Goal: Task Accomplishment & Management: Manage account settings

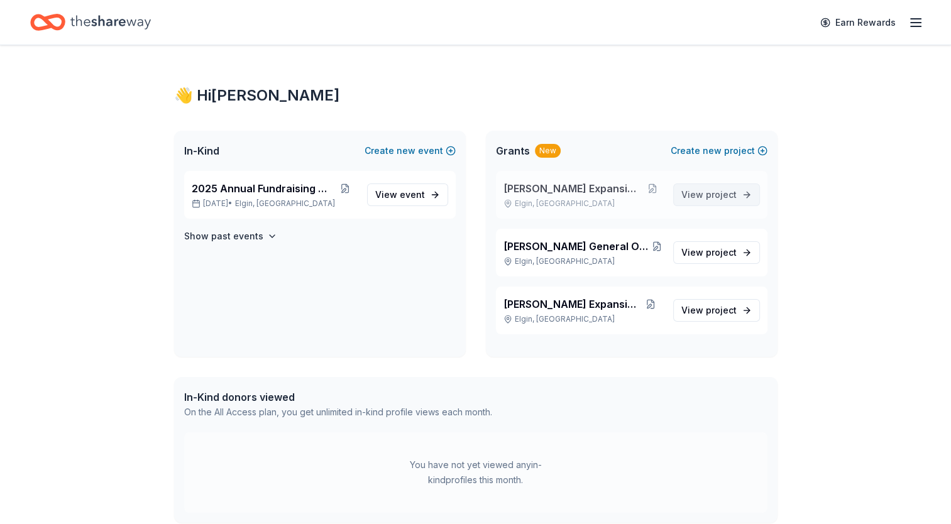
click at [720, 194] on span "project" at bounding box center [721, 194] width 31 height 11
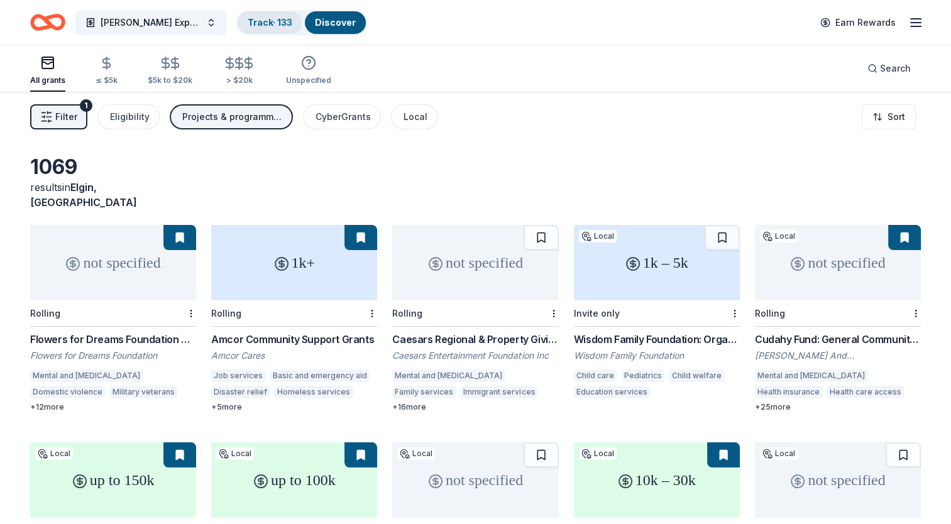
click at [238, 19] on div "Track · 133" at bounding box center [270, 22] width 65 height 23
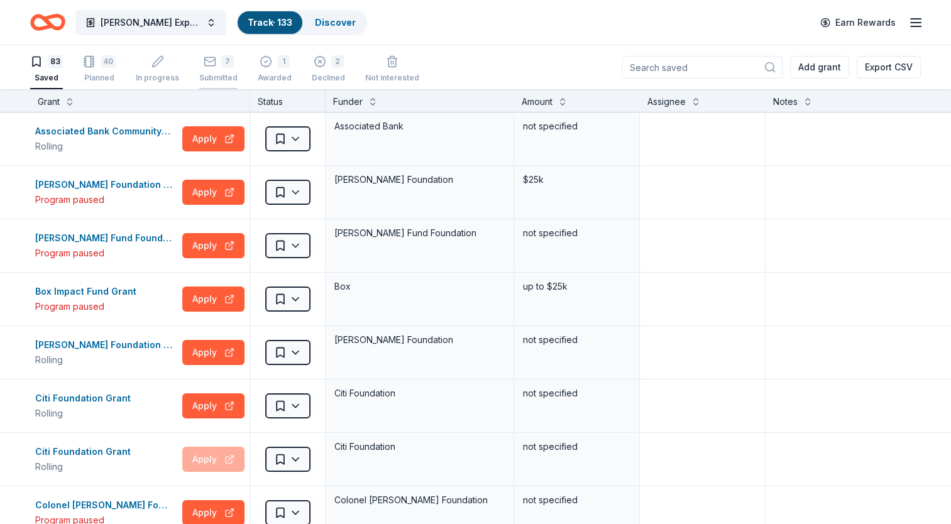
click at [221, 60] on div "7" at bounding box center [227, 61] width 13 height 13
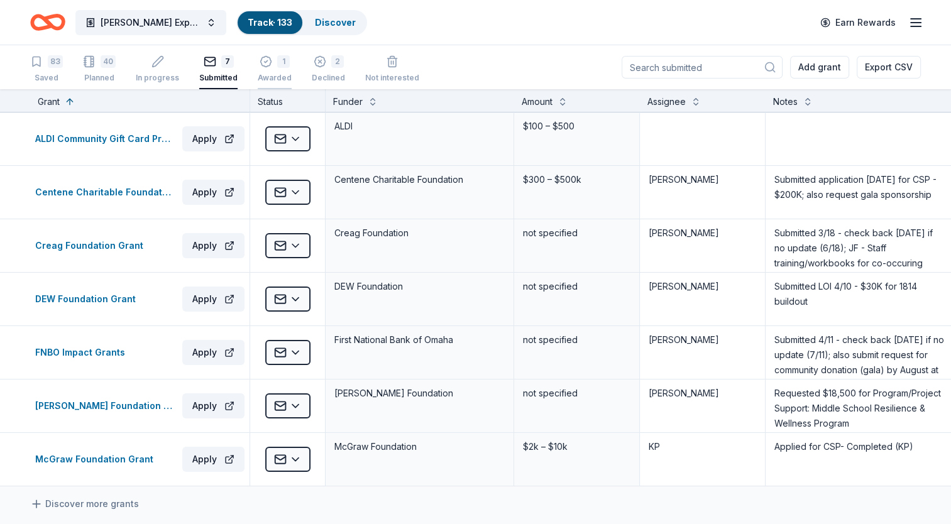
click at [261, 59] on icon "button" at bounding box center [266, 61] width 13 height 13
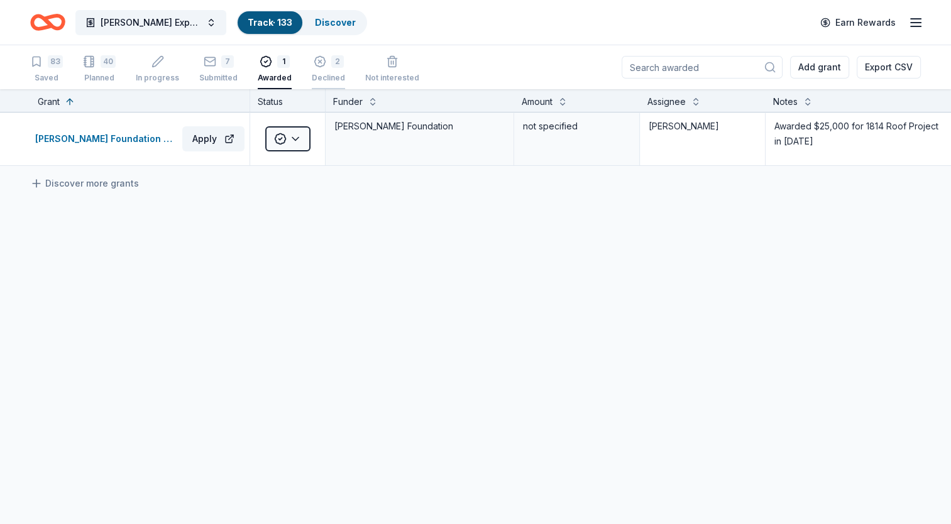
click at [324, 63] on div "2" at bounding box center [328, 61] width 33 height 13
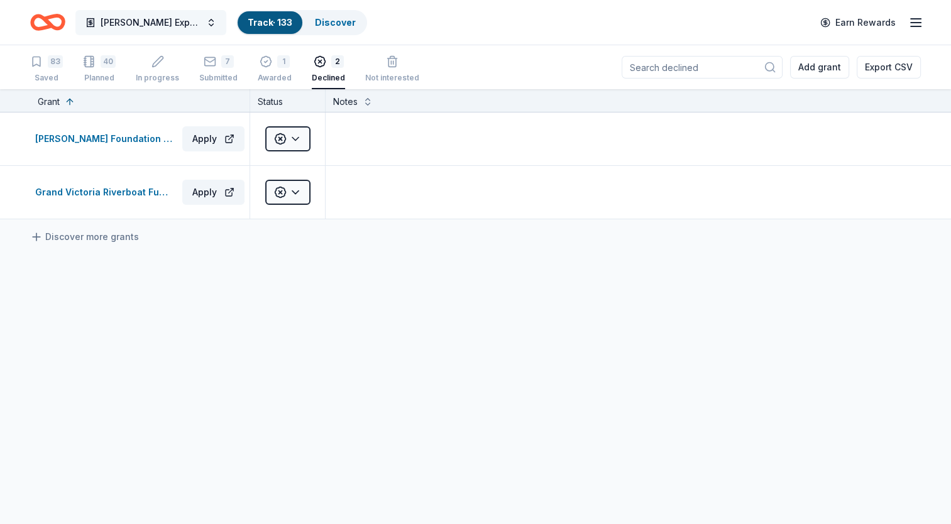
click at [192, 23] on span "[PERSON_NAME] Expansion 2025" at bounding box center [151, 22] width 101 height 15
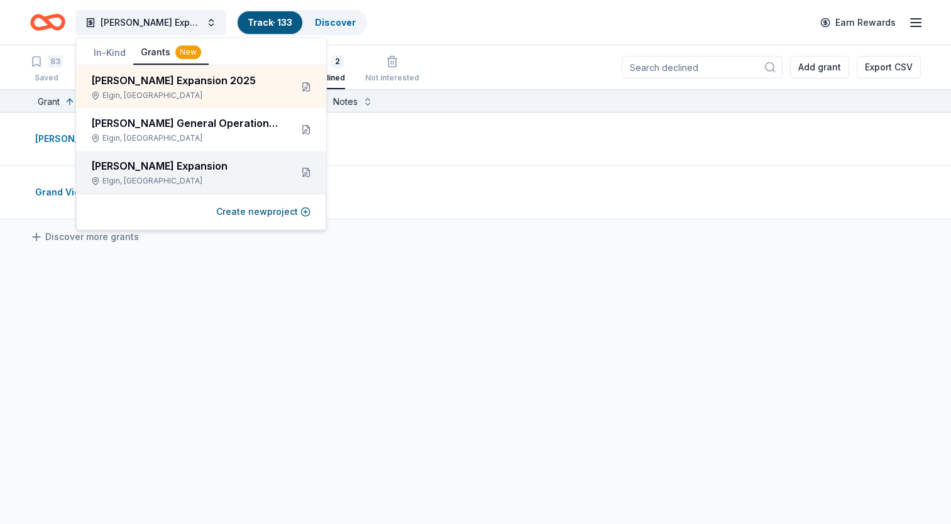
click at [173, 167] on div "[PERSON_NAME] Expansion" at bounding box center [186, 165] width 190 height 15
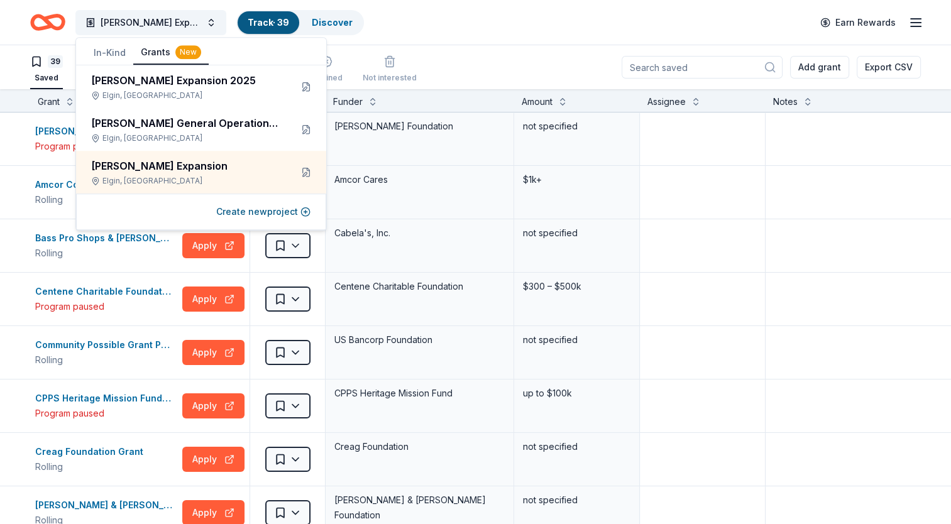
click at [437, 61] on div "39 Saved Planned In progress Submitted Awarded Declined Not interested Add gran…" at bounding box center [475, 67] width 890 height 44
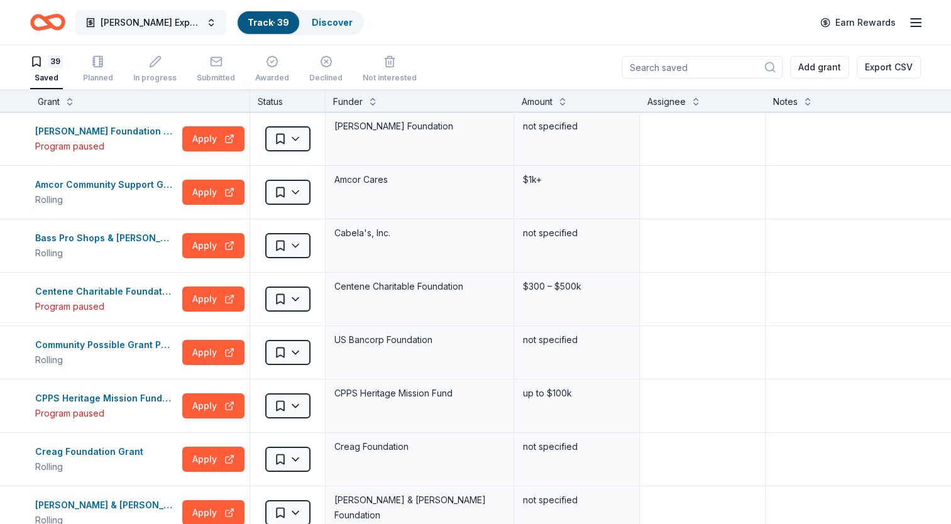
click at [177, 23] on button "[PERSON_NAME] Expansion" at bounding box center [150, 22] width 151 height 25
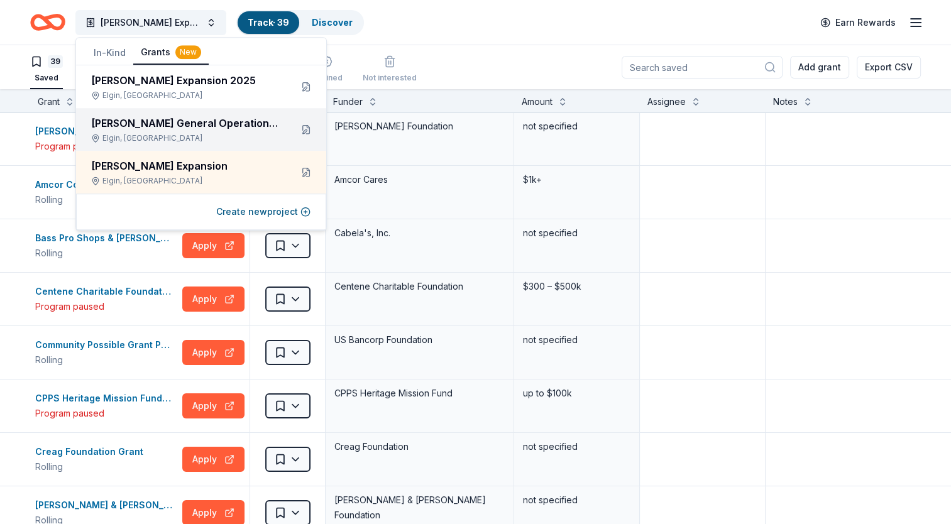
click at [195, 132] on div "[PERSON_NAME] General Operations & Projects/Programming [GEOGRAPHIC_DATA], [GEO…" at bounding box center [186, 130] width 190 height 28
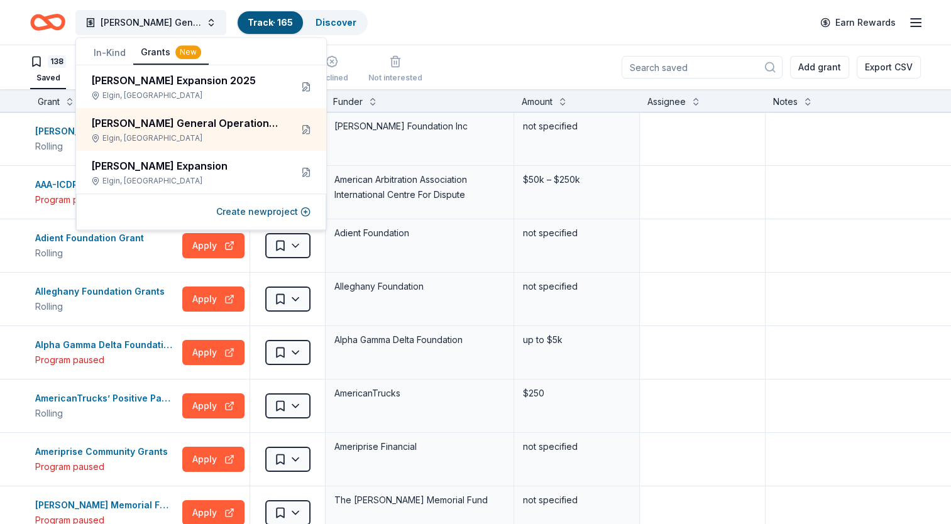
click at [444, 27] on div "[PERSON_NAME] General Operations & Projects/Programming Track · 165 Discover Ea…" at bounding box center [475, 23] width 890 height 30
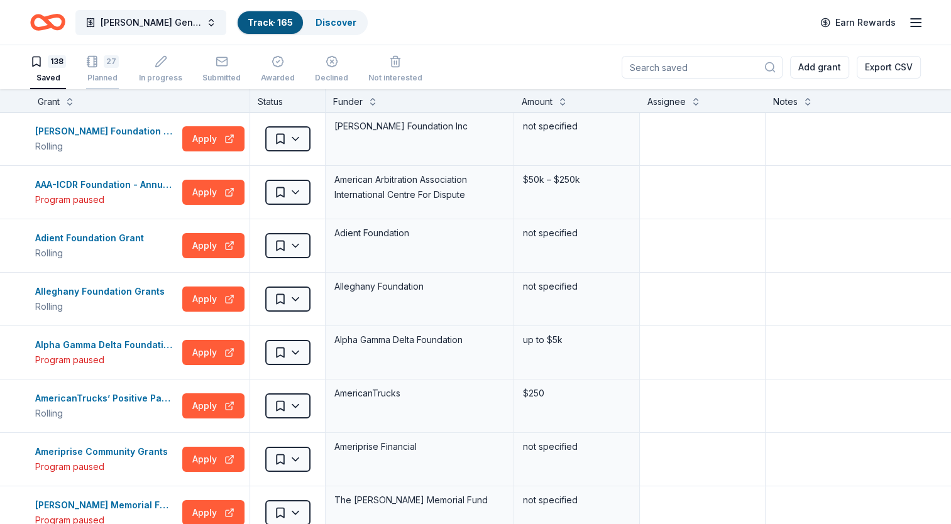
click at [102, 62] on div "27" at bounding box center [102, 61] width 33 height 13
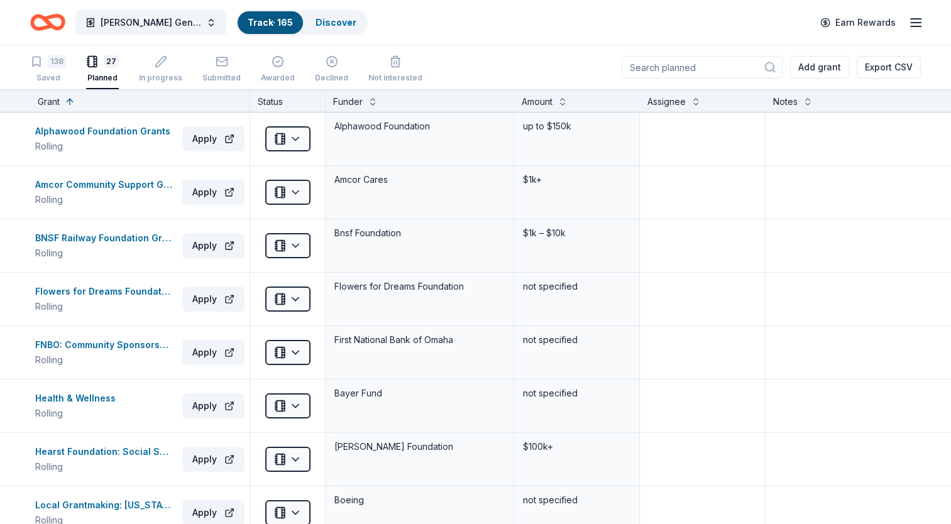
click at [45, 21] on icon "Home" at bounding box center [53, 22] width 19 height 13
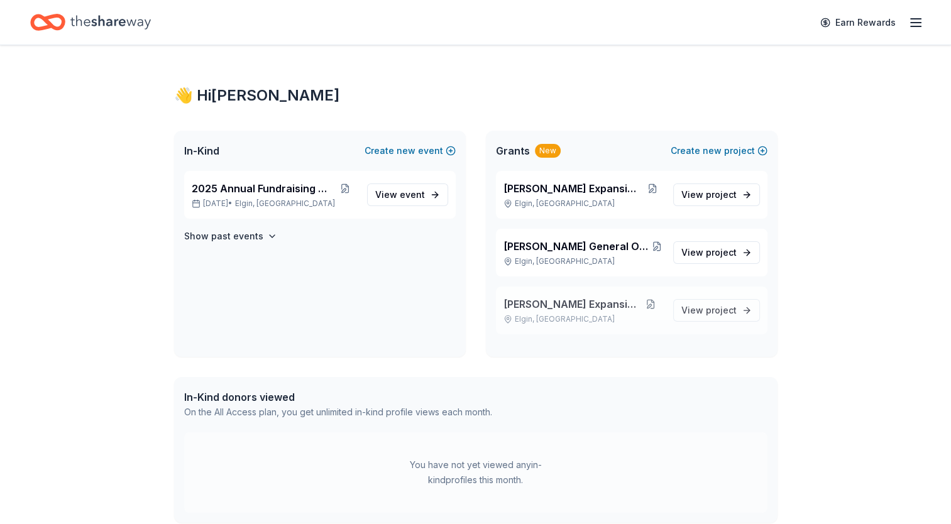
drag, startPoint x: 581, startPoint y: 300, endPoint x: 596, endPoint y: 305, distance: 15.9
click at [638, 305] on button at bounding box center [650, 304] width 25 height 10
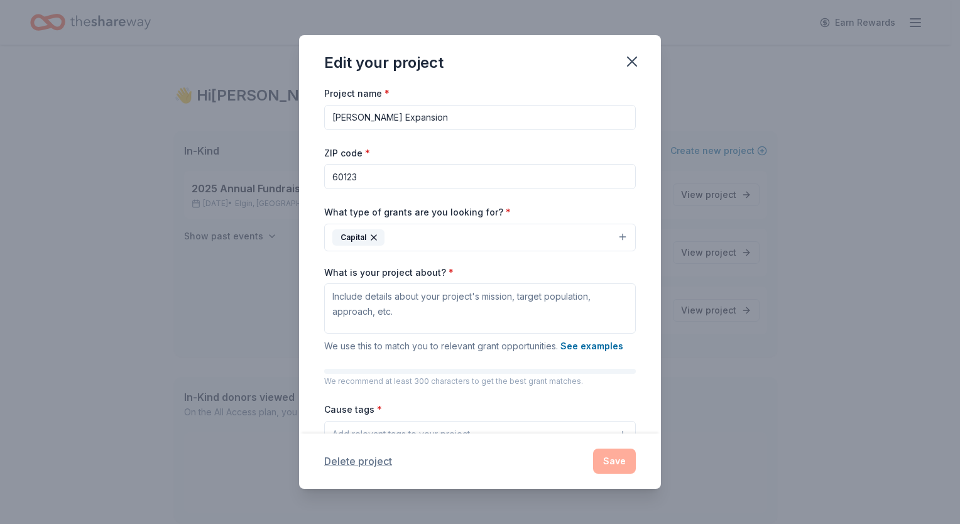
click at [375, 464] on button "Delete project" at bounding box center [358, 461] width 68 height 15
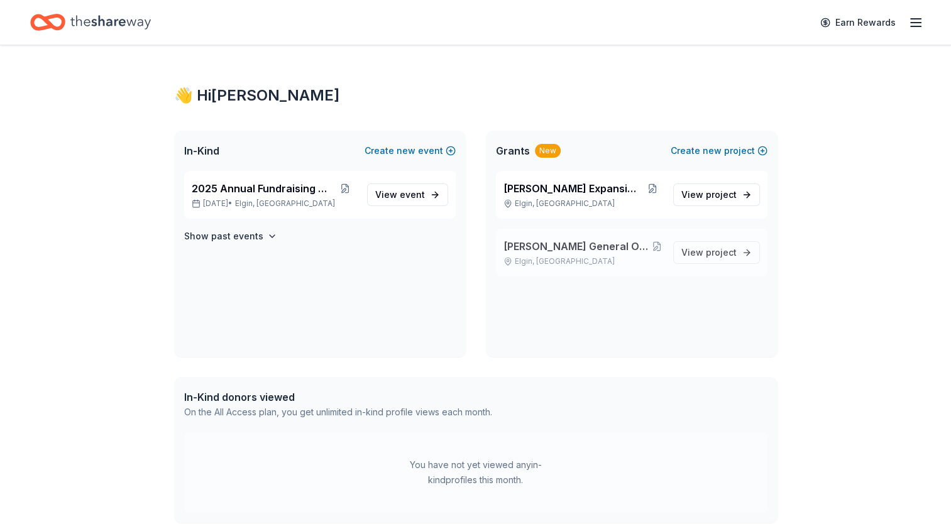
click at [532, 262] on p "Elgin, [GEOGRAPHIC_DATA]" at bounding box center [583, 261] width 160 height 10
click at [522, 256] on p "Elgin, [GEOGRAPHIC_DATA]" at bounding box center [583, 261] width 160 height 10
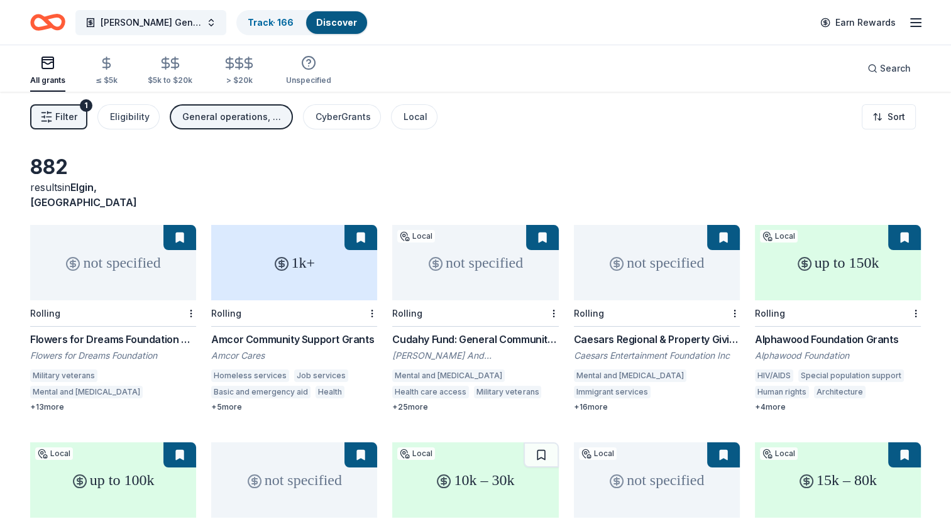
click at [53, 19] on icon "Home" at bounding box center [47, 23] width 35 height 30
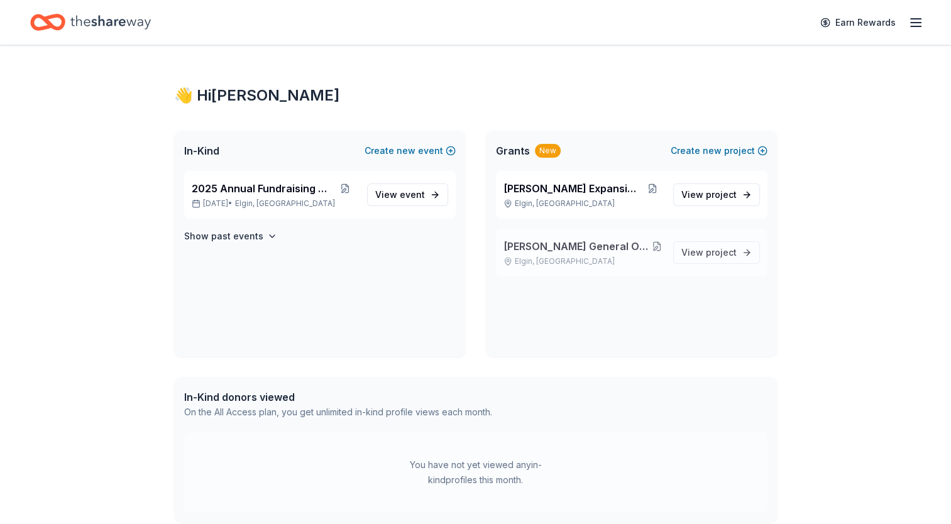
click at [659, 245] on button at bounding box center [656, 246] width 12 height 10
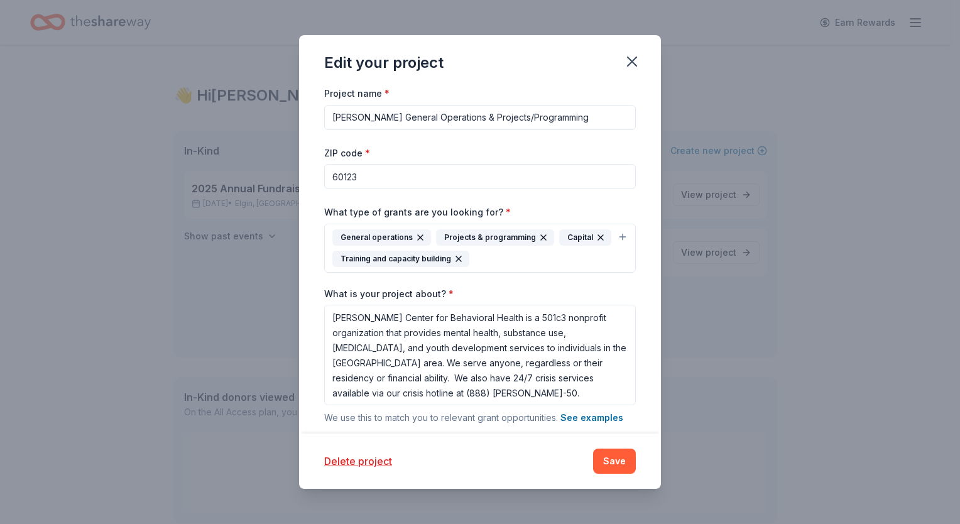
click at [339, 452] on div "Delete project Save" at bounding box center [480, 461] width 312 height 25
click at [342, 459] on button "Delete project" at bounding box center [358, 461] width 68 height 15
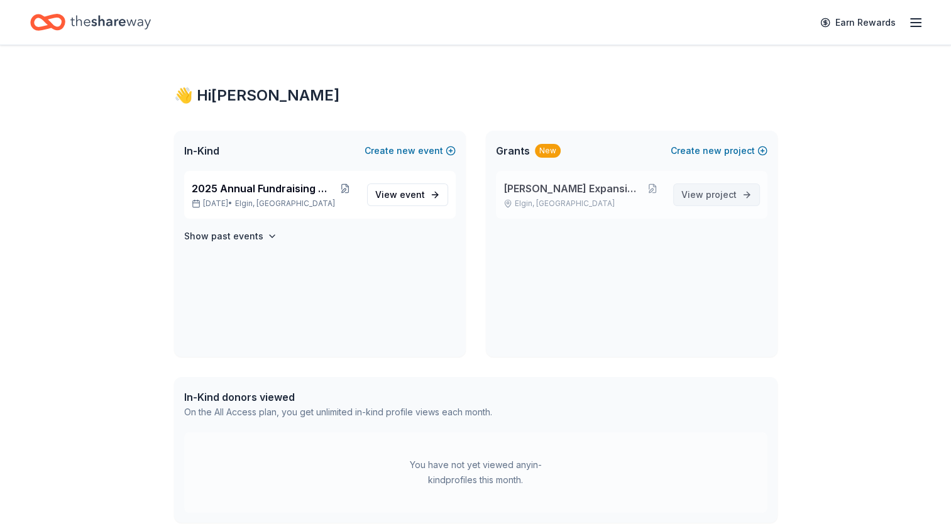
click at [698, 190] on span "View project" at bounding box center [708, 194] width 55 height 15
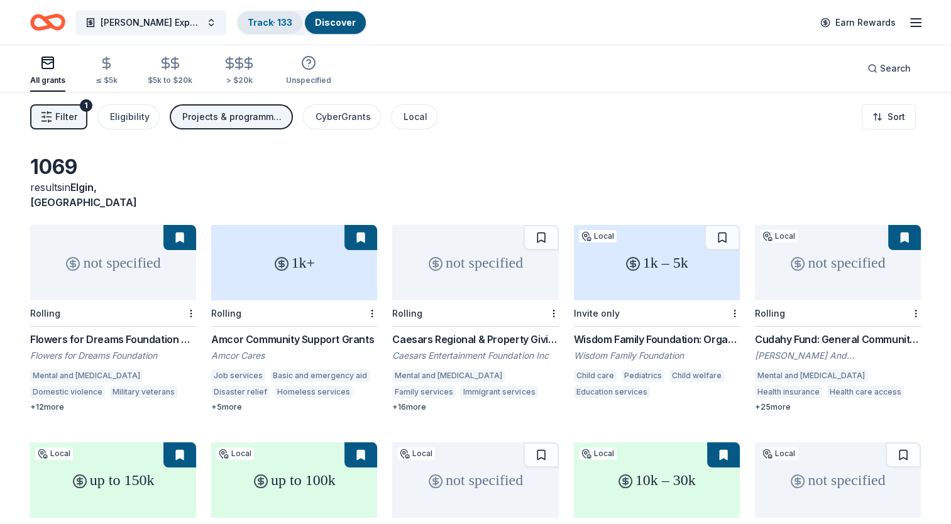
click at [263, 20] on link "Track · 133" at bounding box center [270, 22] width 45 height 11
click at [261, 19] on link "Track · 133" at bounding box center [270, 22] width 45 height 11
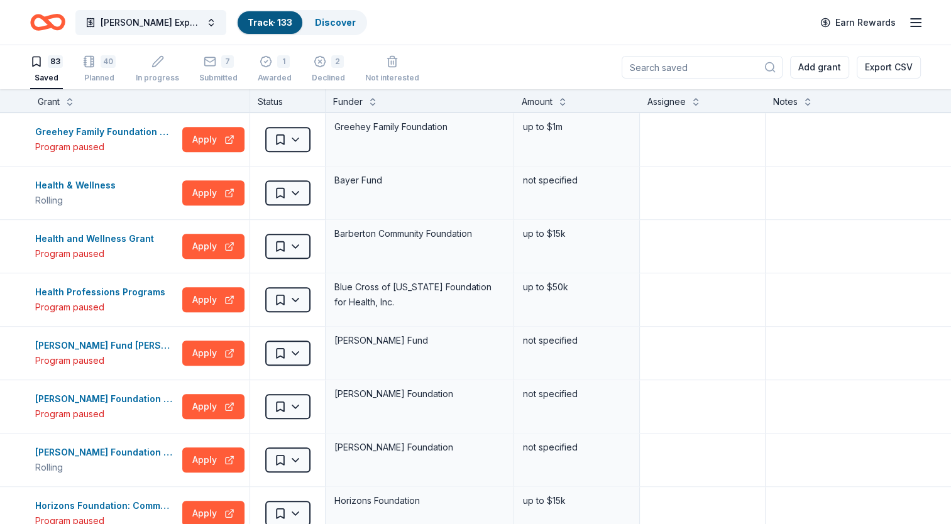
scroll to position [1320, 0]
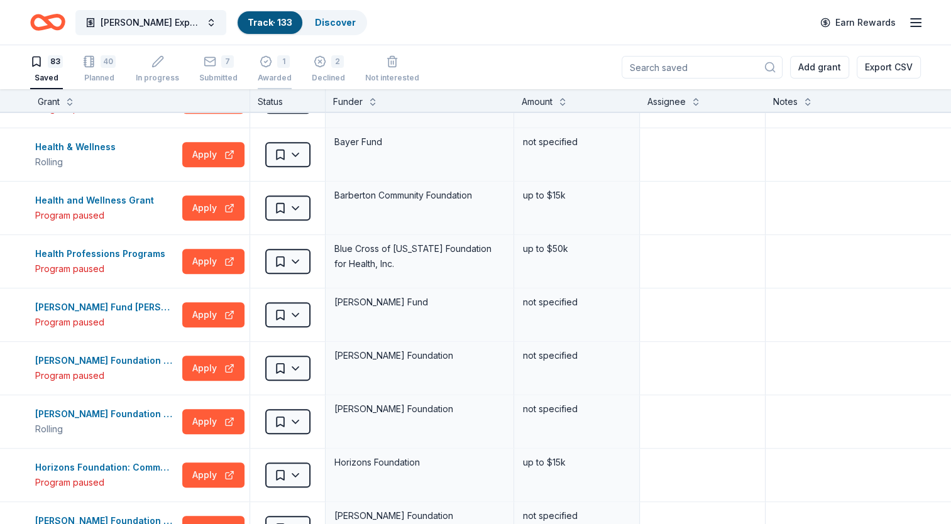
click at [262, 62] on icon "button" at bounding box center [266, 61] width 13 height 13
